Goal: Task Accomplishment & Management: Use online tool/utility

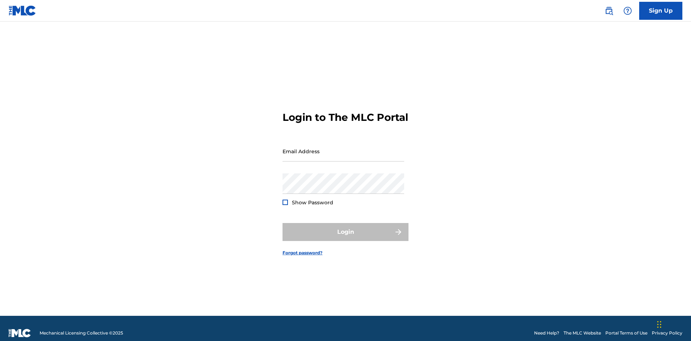
scroll to position [9, 0]
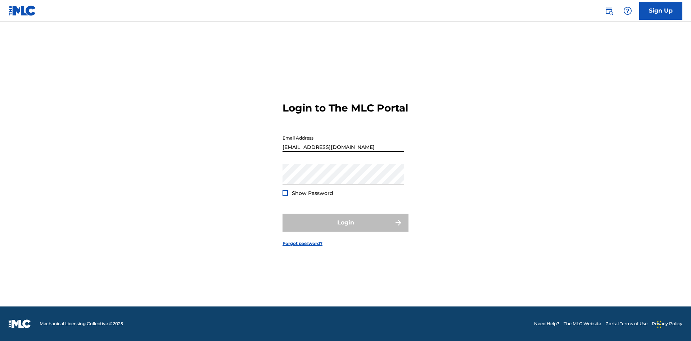
type input "Duke.McTesterson@gmail.com"
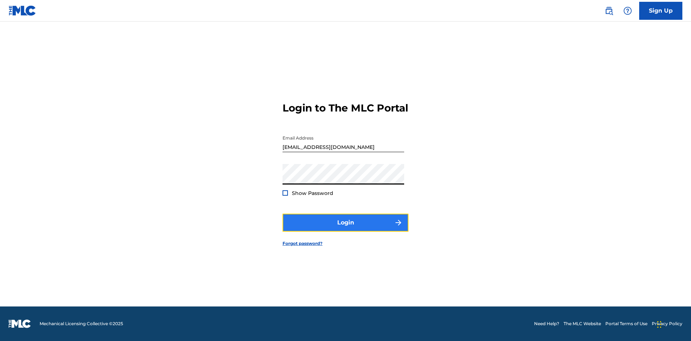
click at [346, 229] on button "Login" at bounding box center [346, 223] width 126 height 18
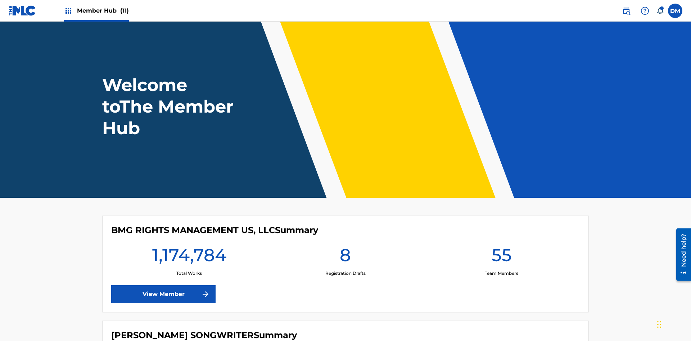
click at [103, 10] on span "Member Hub (11)" at bounding box center [103, 10] width 52 height 8
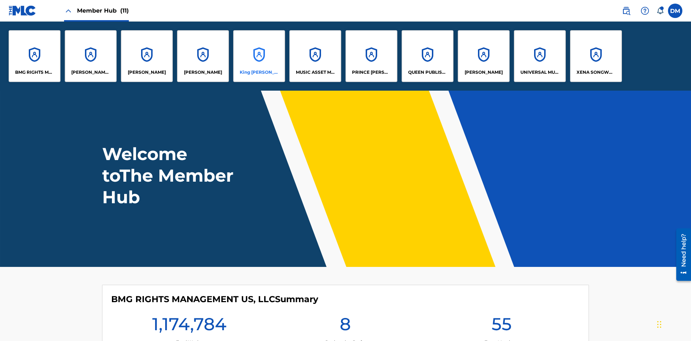
click at [259, 72] on p "King McTesterson" at bounding box center [259, 72] width 39 height 6
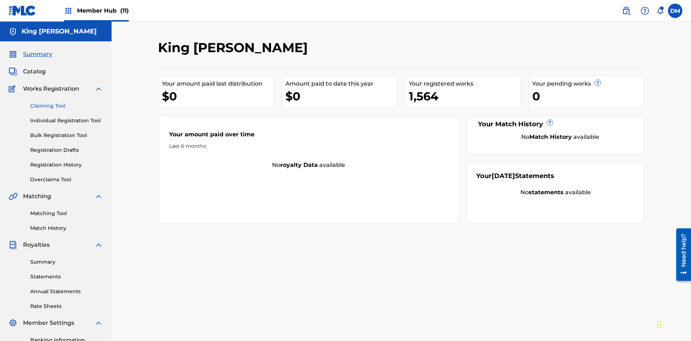
click at [67, 102] on link "Claiming Tool" at bounding box center [66, 106] width 73 height 8
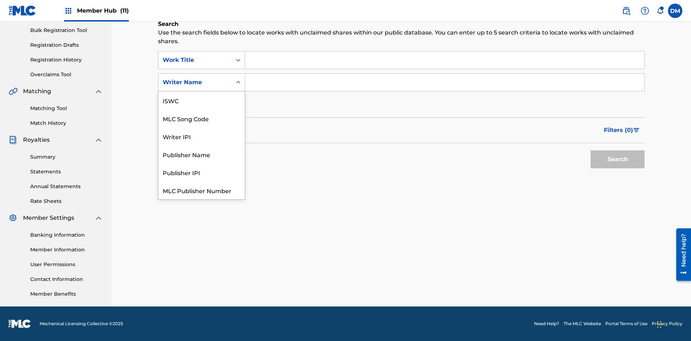
scroll to position [18, 0]
click at [202, 100] on div "MLC Song Code" at bounding box center [201, 100] width 86 height 18
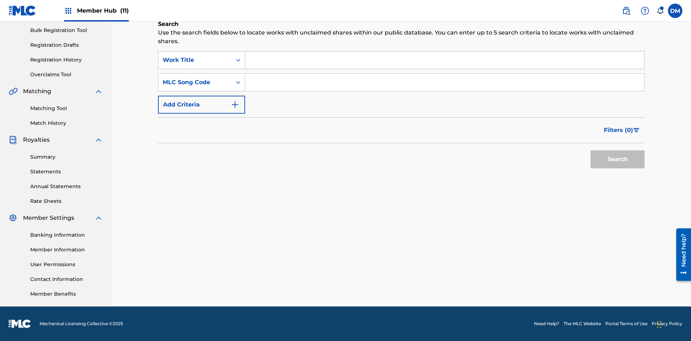
click at [445, 82] on input "Search Form" at bounding box center [444, 82] width 399 height 17
type input "RB0ZOJ"
click at [618, 160] on button "Search" at bounding box center [618, 160] width 54 height 18
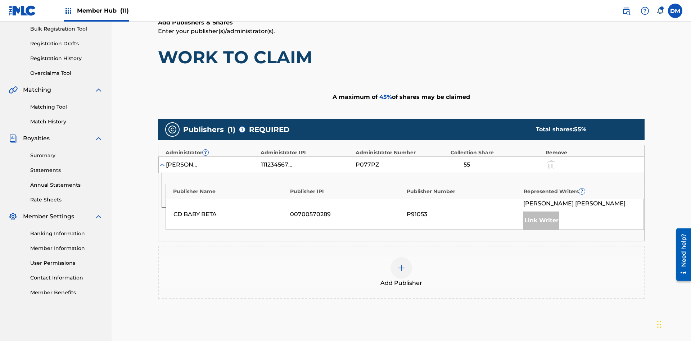
click at [401, 264] on img at bounding box center [401, 268] width 9 height 9
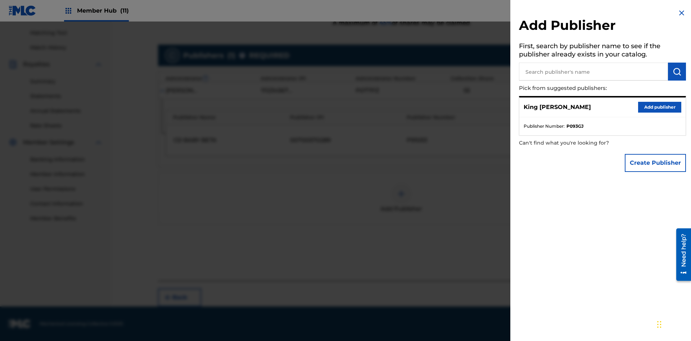
click at [594, 72] on input "text" at bounding box center [593, 72] width 149 height 18
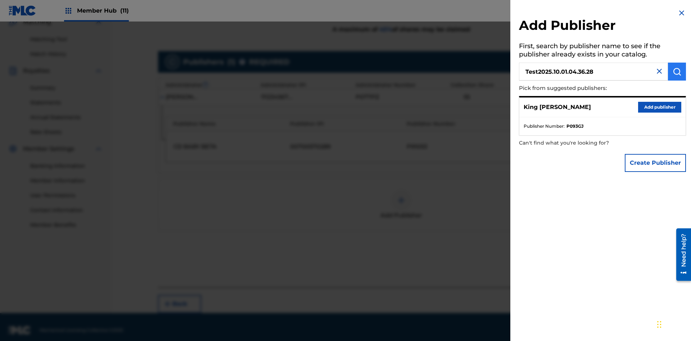
type input "Test2025.10.01.04.36.28"
click at [677, 72] on img "submit" at bounding box center [677, 71] width 9 height 9
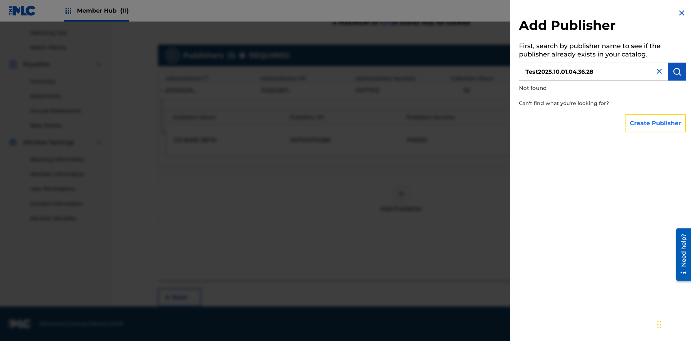
click at [656, 123] on button "Create Publisher" at bounding box center [655, 124] width 61 height 18
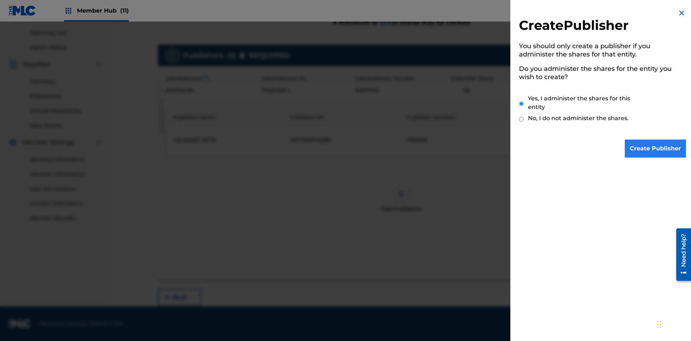
click at [656, 149] on input "Create Publisher" at bounding box center [655, 149] width 61 height 18
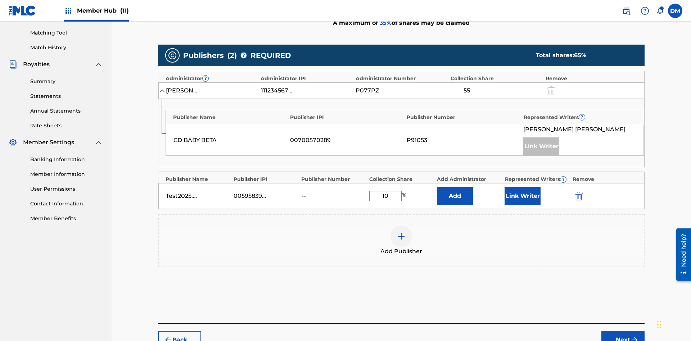
scroll to position [223, 0]
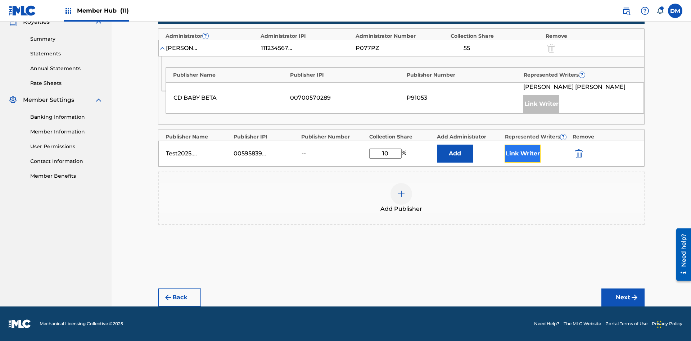
click at [523, 154] on button "Link Writer" at bounding box center [523, 154] width 36 height 18
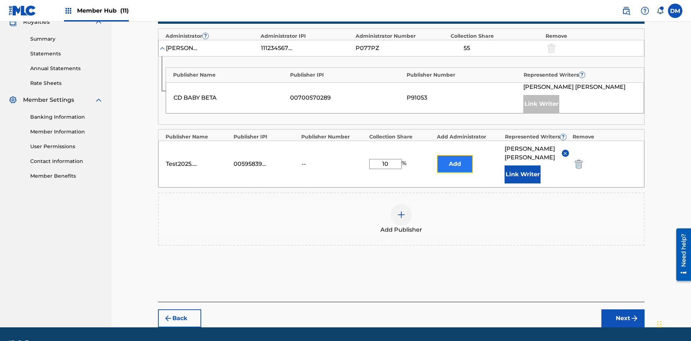
click at [455, 155] on button "Add" at bounding box center [455, 164] width 36 height 18
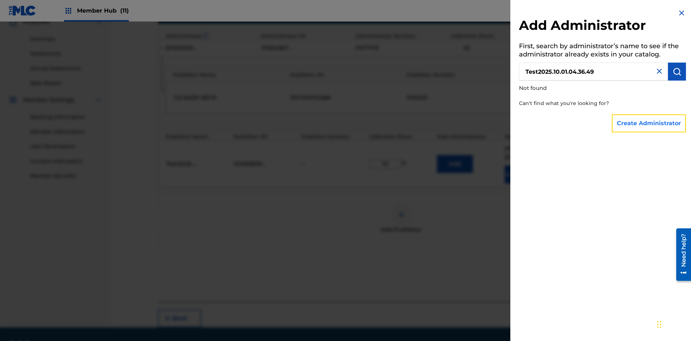
click at [650, 123] on button "Create Administrator" at bounding box center [649, 124] width 74 height 18
